Goal: Task Accomplishment & Management: Use online tool/utility

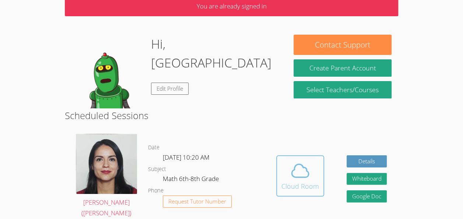
scroll to position [41, 0]
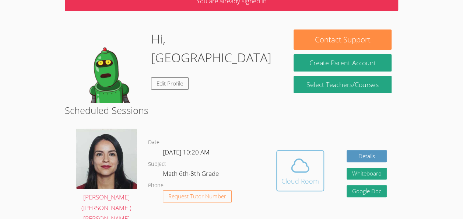
click at [295, 164] on icon at bounding box center [300, 165] width 21 height 21
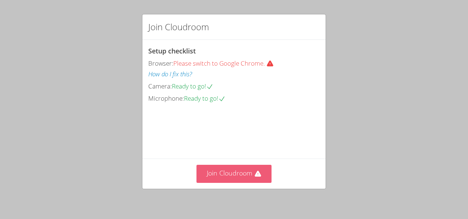
click at [243, 175] on button "Join Cloudroom" at bounding box center [234, 174] width 75 height 18
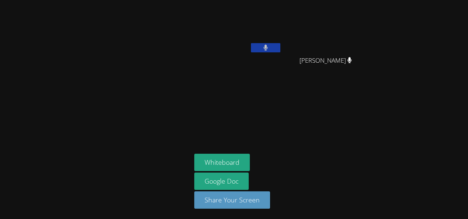
click at [265, 48] on icon at bounding box center [266, 48] width 4 height 6
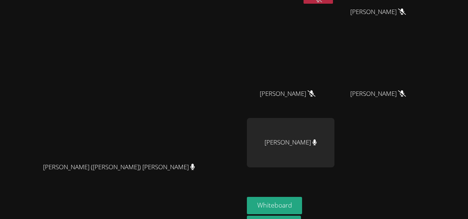
scroll to position [91, 0]
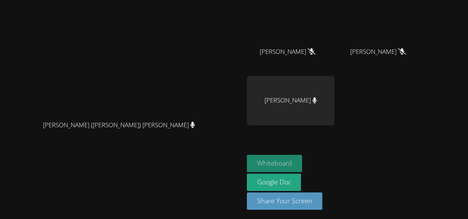
click at [303, 159] on button "Whiteboard" at bounding box center [275, 163] width 56 height 17
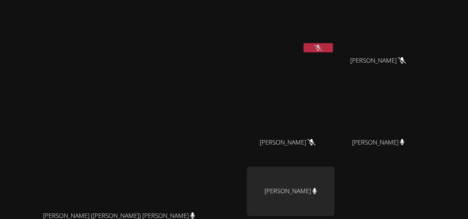
click at [322, 46] on icon at bounding box center [319, 48] width 8 height 6
click at [333, 50] on button at bounding box center [318, 47] width 29 height 9
click at [322, 49] on icon at bounding box center [319, 48] width 8 height 6
click at [321, 49] on icon at bounding box center [318, 48] width 5 height 6
click at [333, 49] on button at bounding box center [318, 47] width 29 height 9
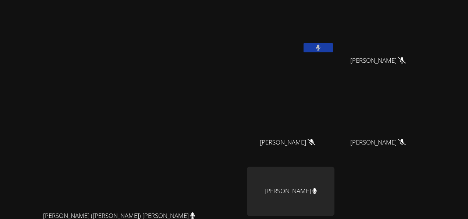
click at [321, 50] on icon at bounding box center [318, 48] width 4 height 6
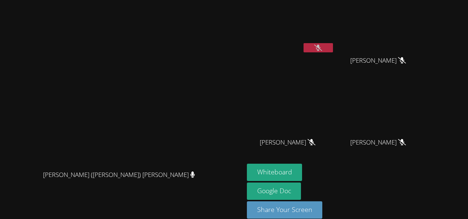
click at [333, 49] on button at bounding box center [318, 47] width 29 height 9
click at [333, 47] on button at bounding box center [318, 47] width 29 height 9
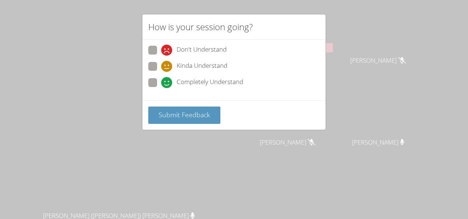
click at [225, 80] on span "Completely Understand" at bounding box center [210, 82] width 67 height 11
click at [168, 80] on input "Completely Understand" at bounding box center [164, 81] width 6 height 6
radio input "true"
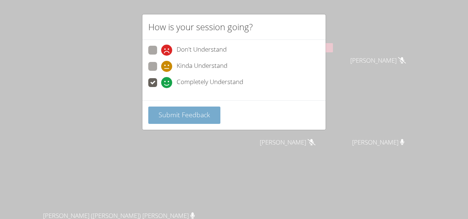
click at [190, 117] on span "Submit Feedback" at bounding box center [185, 114] width 52 height 9
